Goal: Task Accomplishment & Management: Manage account settings

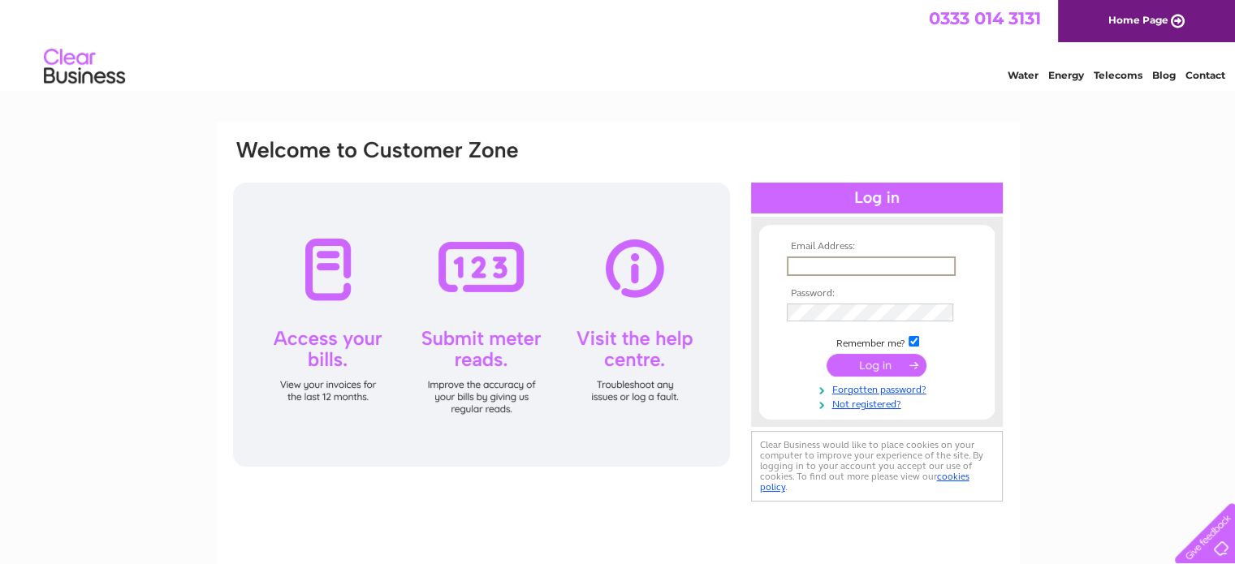
click at [903, 262] on input "text" at bounding box center [871, 266] width 169 height 19
type input "teesside@merrymaids.org.uk"
click at [870, 363] on input "submit" at bounding box center [877, 363] width 100 height 23
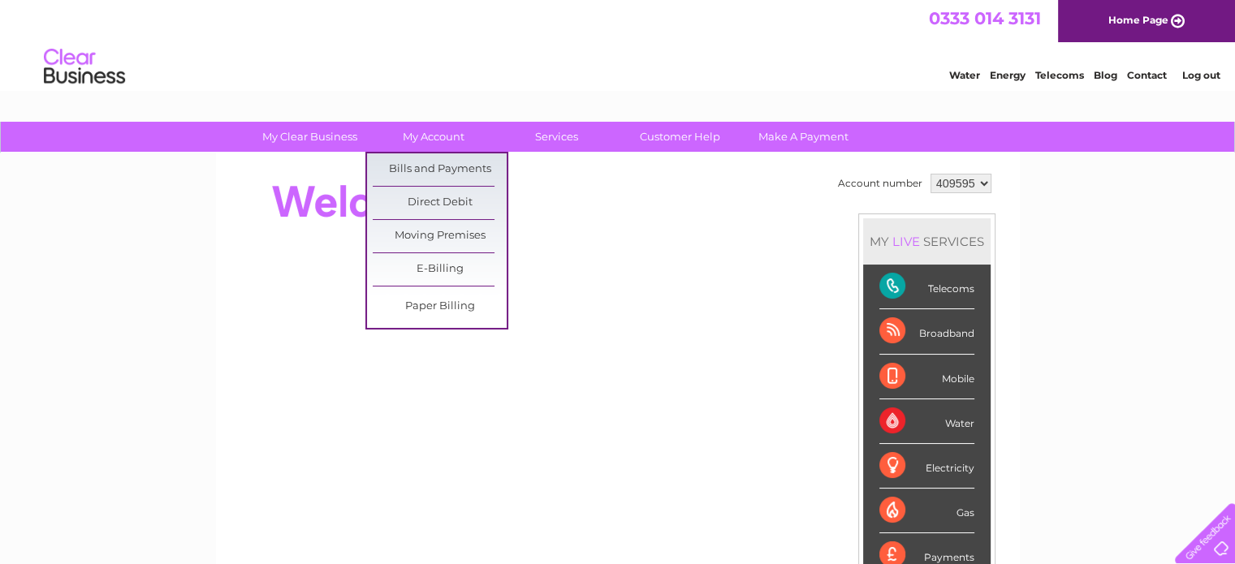
click at [446, 169] on link "Bills and Payments" at bounding box center [440, 169] width 134 height 32
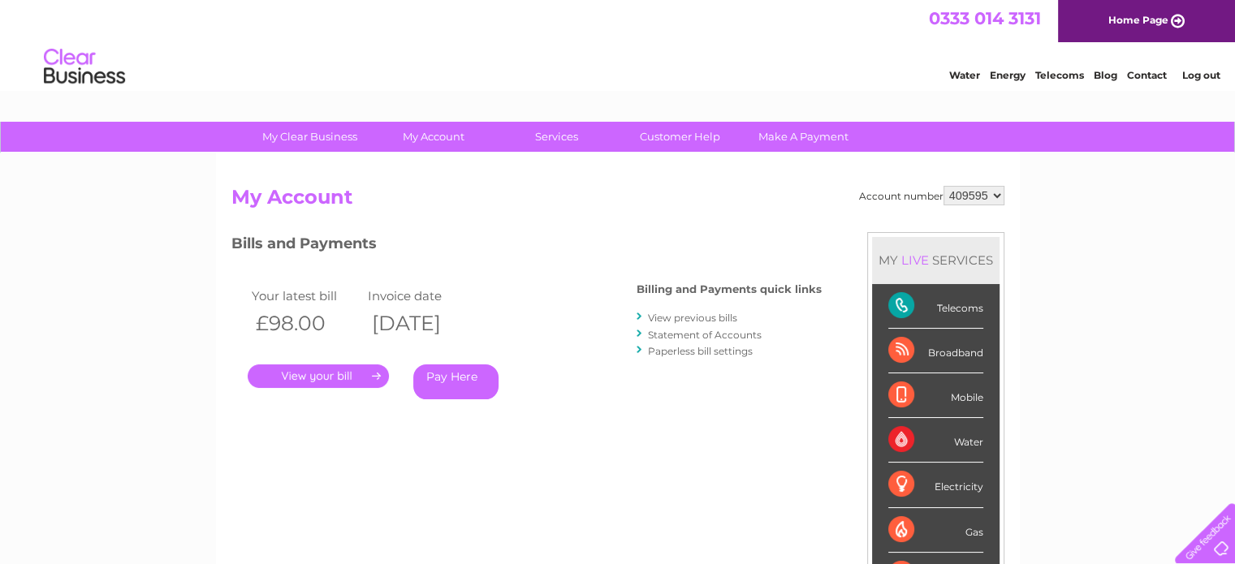
click at [331, 370] on link "." at bounding box center [318, 377] width 141 height 24
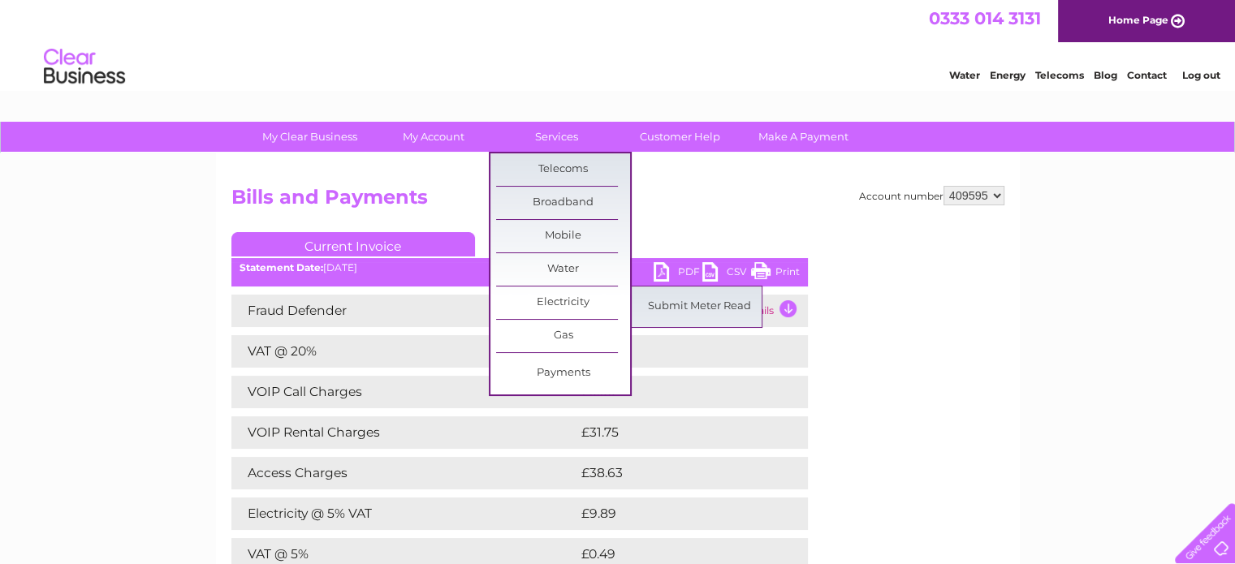
click at [563, 303] on link "Electricity" at bounding box center [563, 303] width 134 height 32
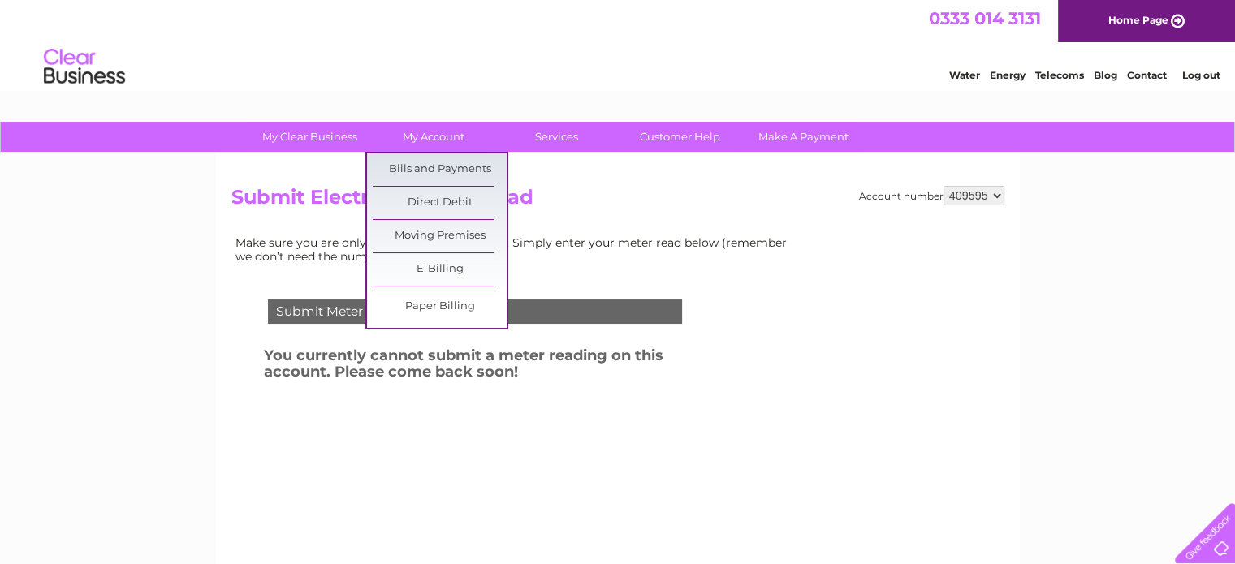
click at [426, 168] on link "Bills and Payments" at bounding box center [440, 169] width 134 height 32
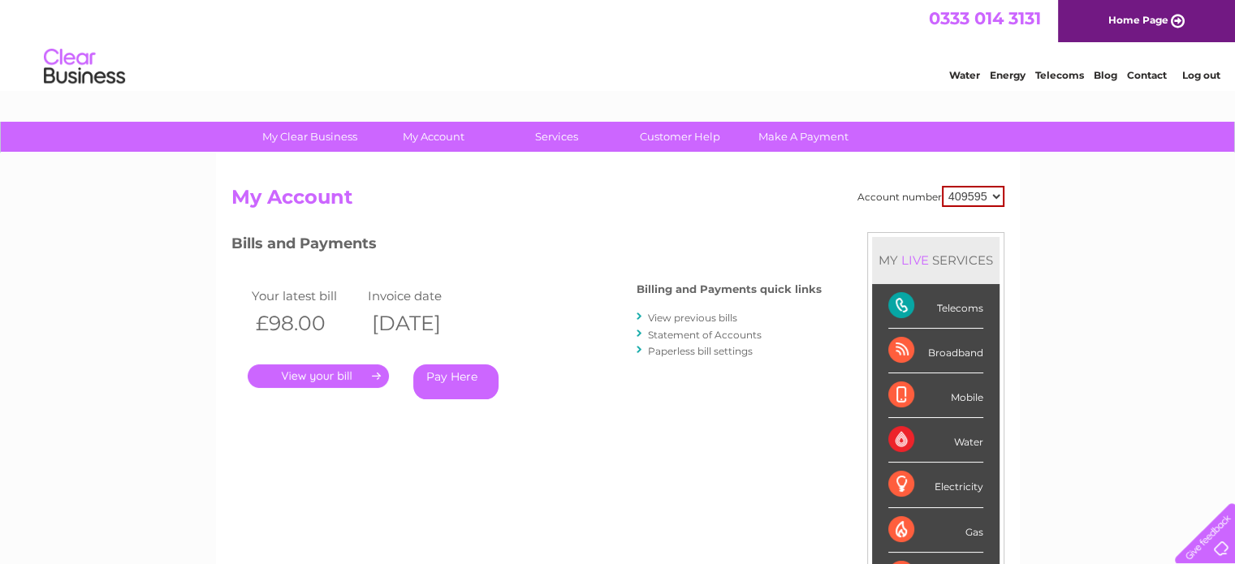
click at [297, 373] on link "." at bounding box center [318, 377] width 141 height 24
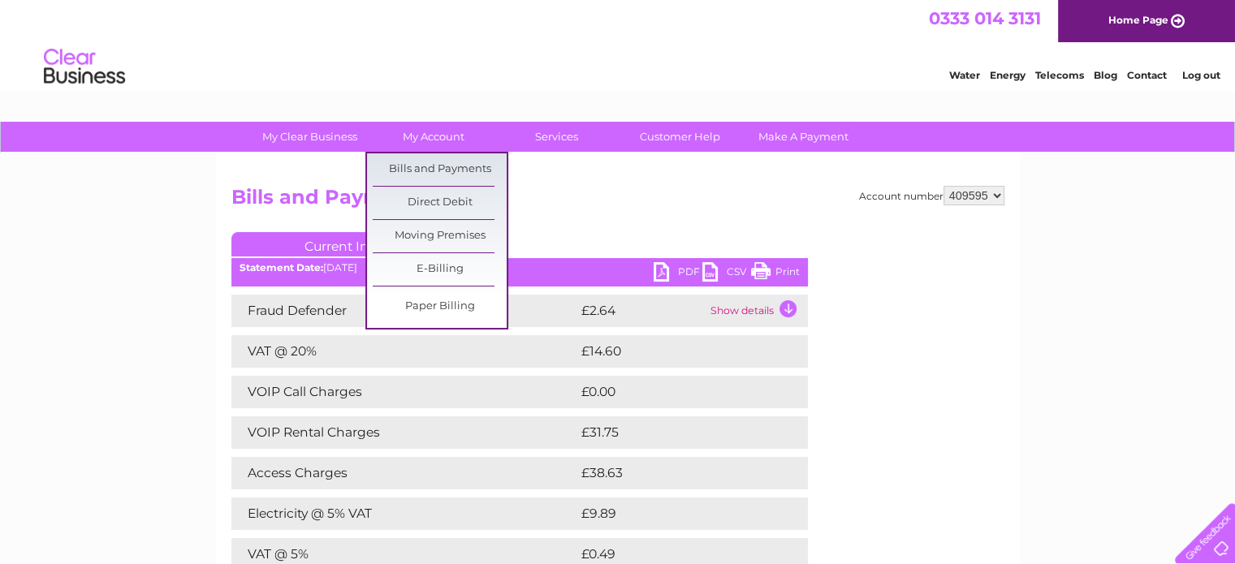
click at [432, 166] on link "Bills and Payments" at bounding box center [440, 169] width 134 height 32
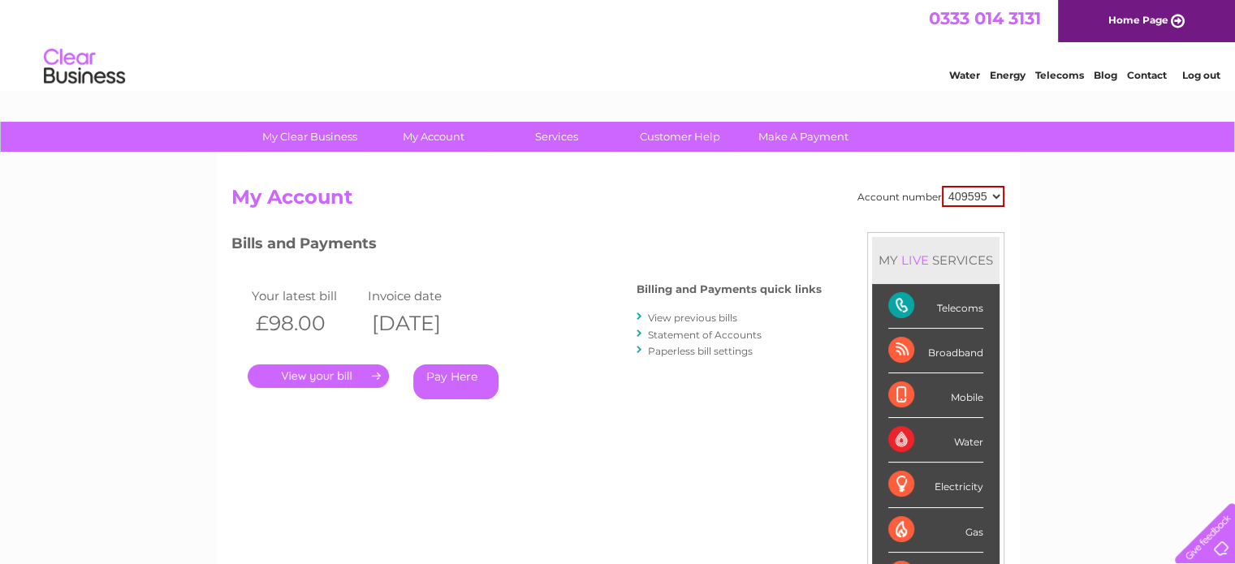
click at [679, 318] on link "View previous bills" at bounding box center [692, 318] width 89 height 12
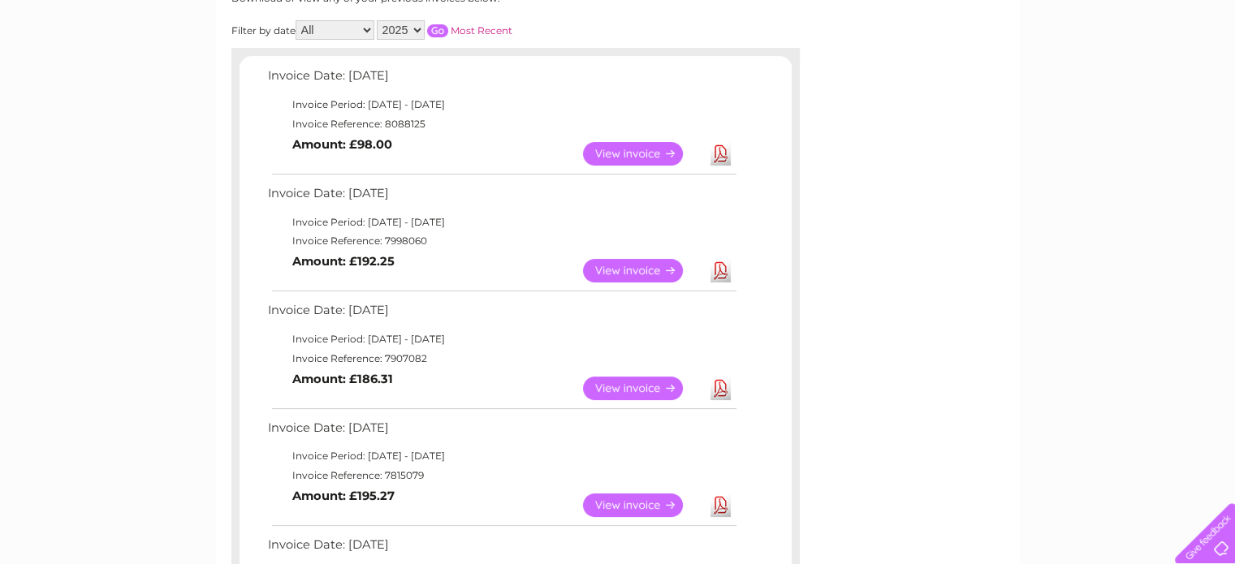
scroll to position [244, 0]
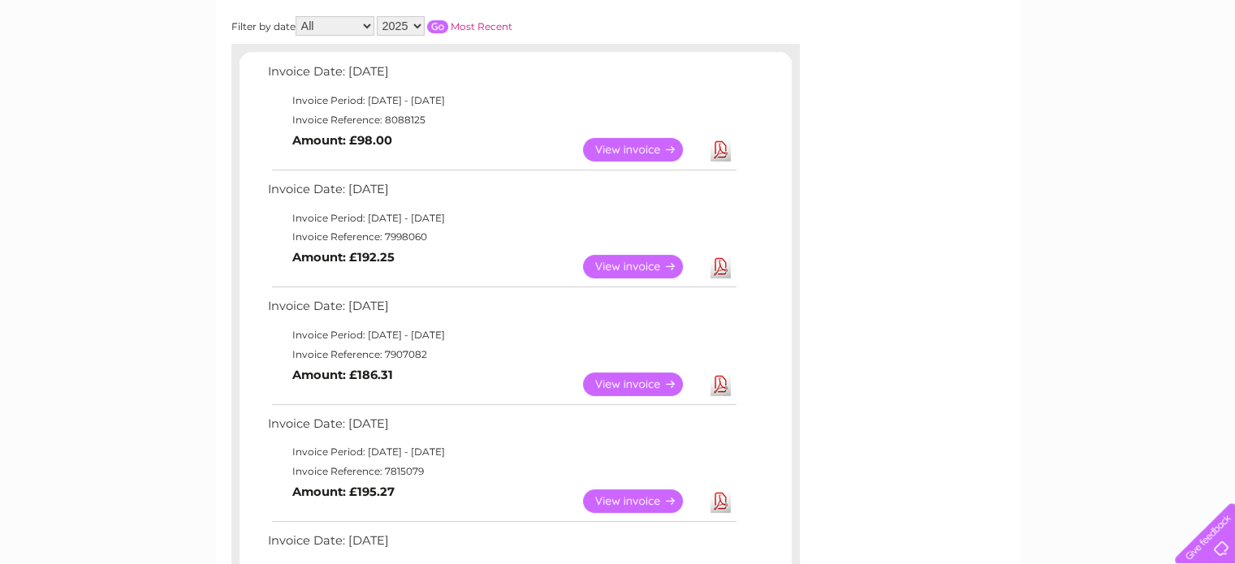
click at [611, 266] on link "View" at bounding box center [642, 267] width 119 height 24
